Goal: Transaction & Acquisition: Book appointment/travel/reservation

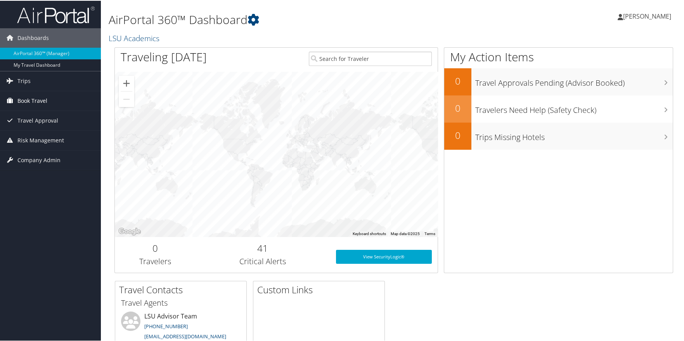
click at [32, 101] on span "Book Travel" at bounding box center [32, 99] width 30 height 19
click at [24, 97] on span "Book Travel" at bounding box center [32, 99] width 30 height 19
click at [35, 98] on span "Book Travel" at bounding box center [32, 99] width 30 height 19
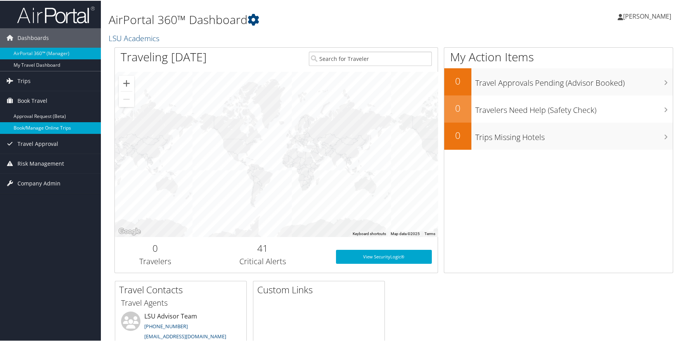
click at [37, 124] on link "Book/Manage Online Trips" at bounding box center [50, 127] width 101 height 12
